Goal: Task Accomplishment & Management: Use online tool/utility

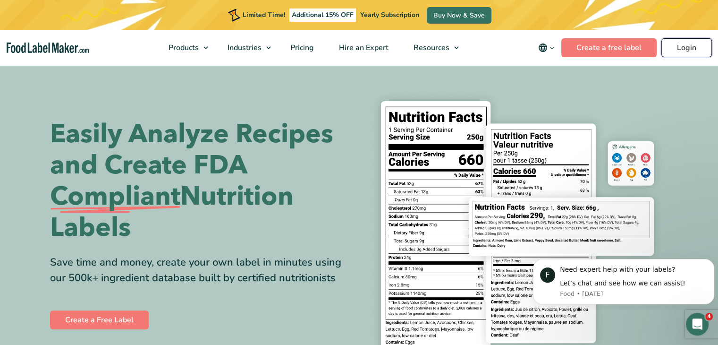
click at [692, 55] on link "Login" at bounding box center [686, 47] width 51 height 19
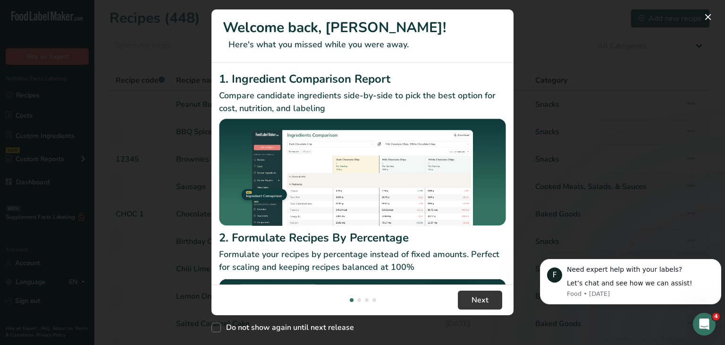
click at [532, 51] on div "New Features" at bounding box center [362, 172] width 725 height 345
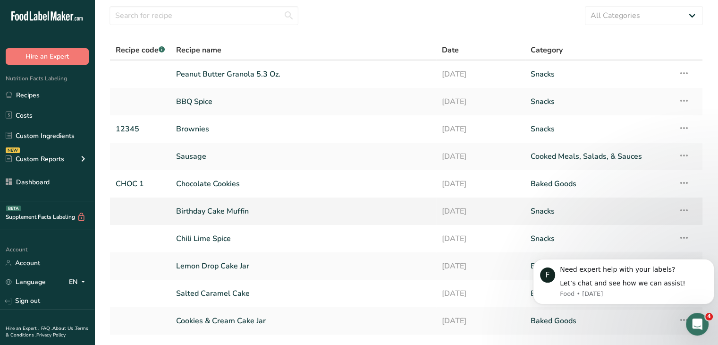
scroll to position [94, 0]
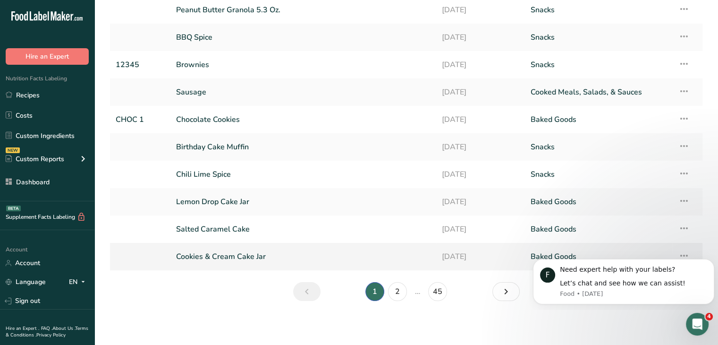
click at [263, 257] on link "Cookies & Cream Cake Jar" at bounding box center [303, 256] width 254 height 20
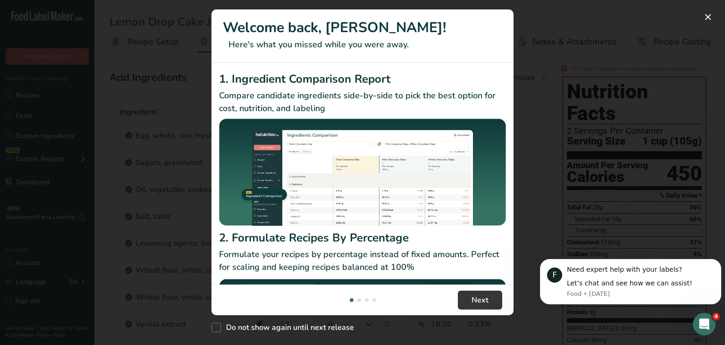
click at [499, 85] on h2 "1. Ingredient Comparison Report" at bounding box center [362, 78] width 287 height 17
click at [573, 51] on div "New Features" at bounding box center [362, 172] width 725 height 345
